Goal: Contribute content

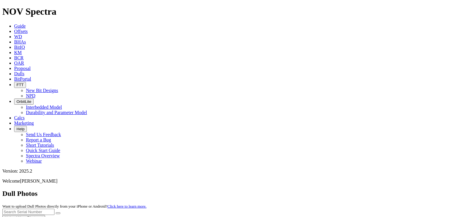
click at [45, 215] on button "Upload New Photoset" at bounding box center [23, 218] width 43 height 6
